Goal: Find specific page/section: Find specific page/section

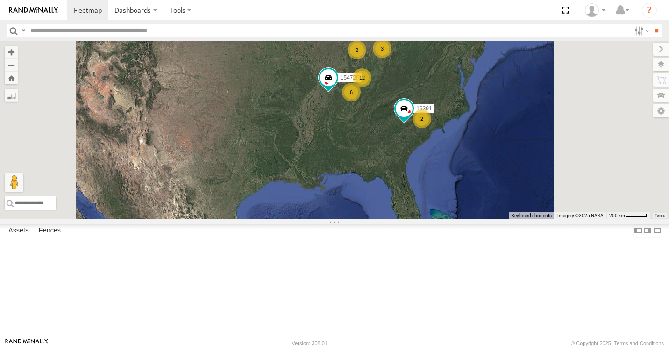
click at [351, 34] on div "2" at bounding box center [341, 24] width 19 height 19
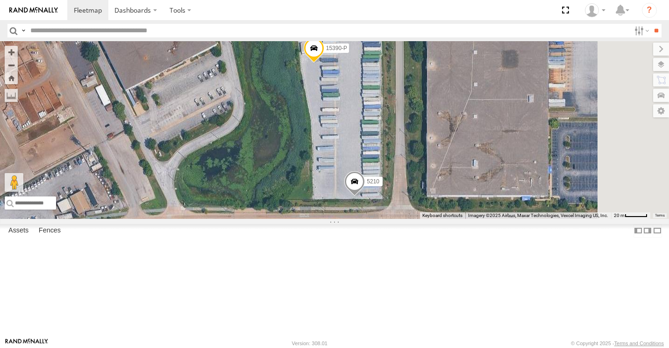
click at [146, 26] on input "text" at bounding box center [329, 31] width 604 height 14
type input "*****"
click at [659, 32] on input "**" at bounding box center [656, 31] width 11 height 14
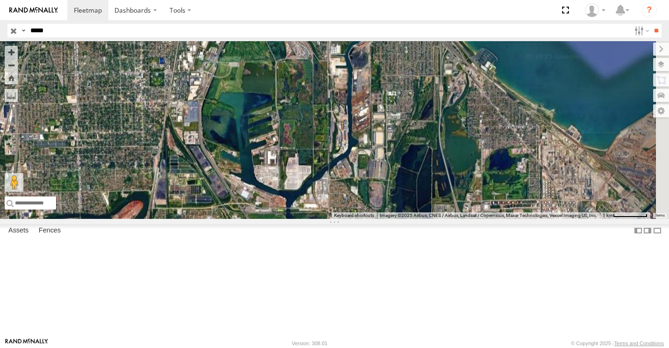
drag, startPoint x: 510, startPoint y: 268, endPoint x: 457, endPoint y: 151, distance: 128.6
click at [472, 188] on div at bounding box center [334, 130] width 669 height 178
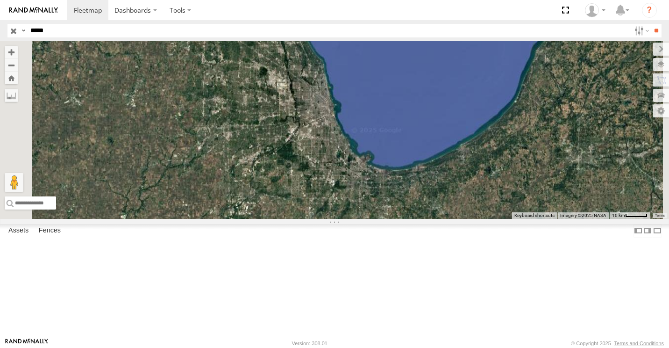
drag, startPoint x: 479, startPoint y: 211, endPoint x: 464, endPoint y: 175, distance: 39.6
click at [468, 186] on div at bounding box center [334, 130] width 669 height 178
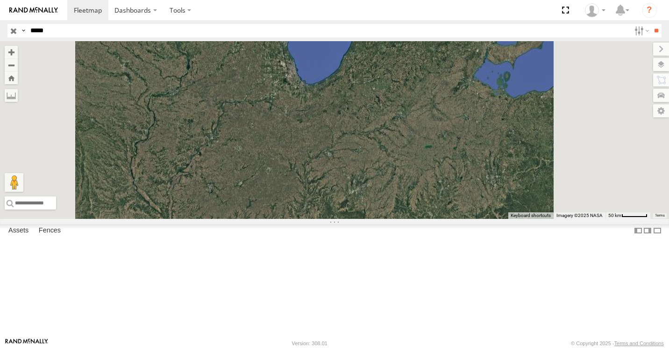
click at [0, 0] on div "15964P" at bounding box center [0, 0] width 0 height 0
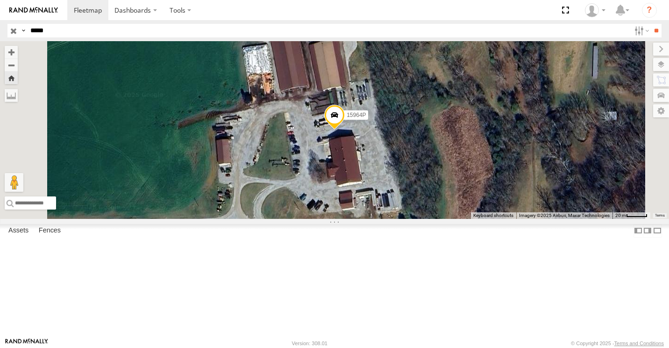
click at [43, 10] on img at bounding box center [33, 10] width 49 height 7
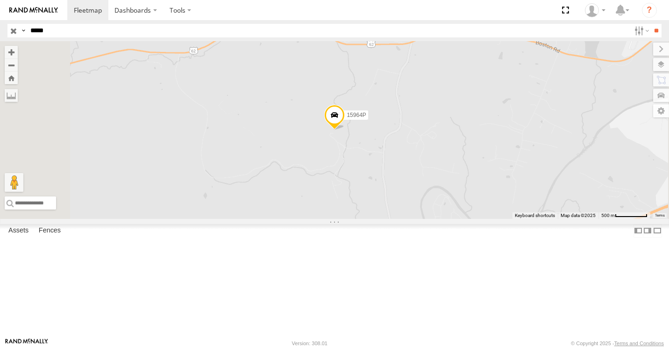
click at [14, 32] on input "button" at bounding box center [13, 31] width 12 height 14
